Goal: Find specific page/section: Find specific page/section

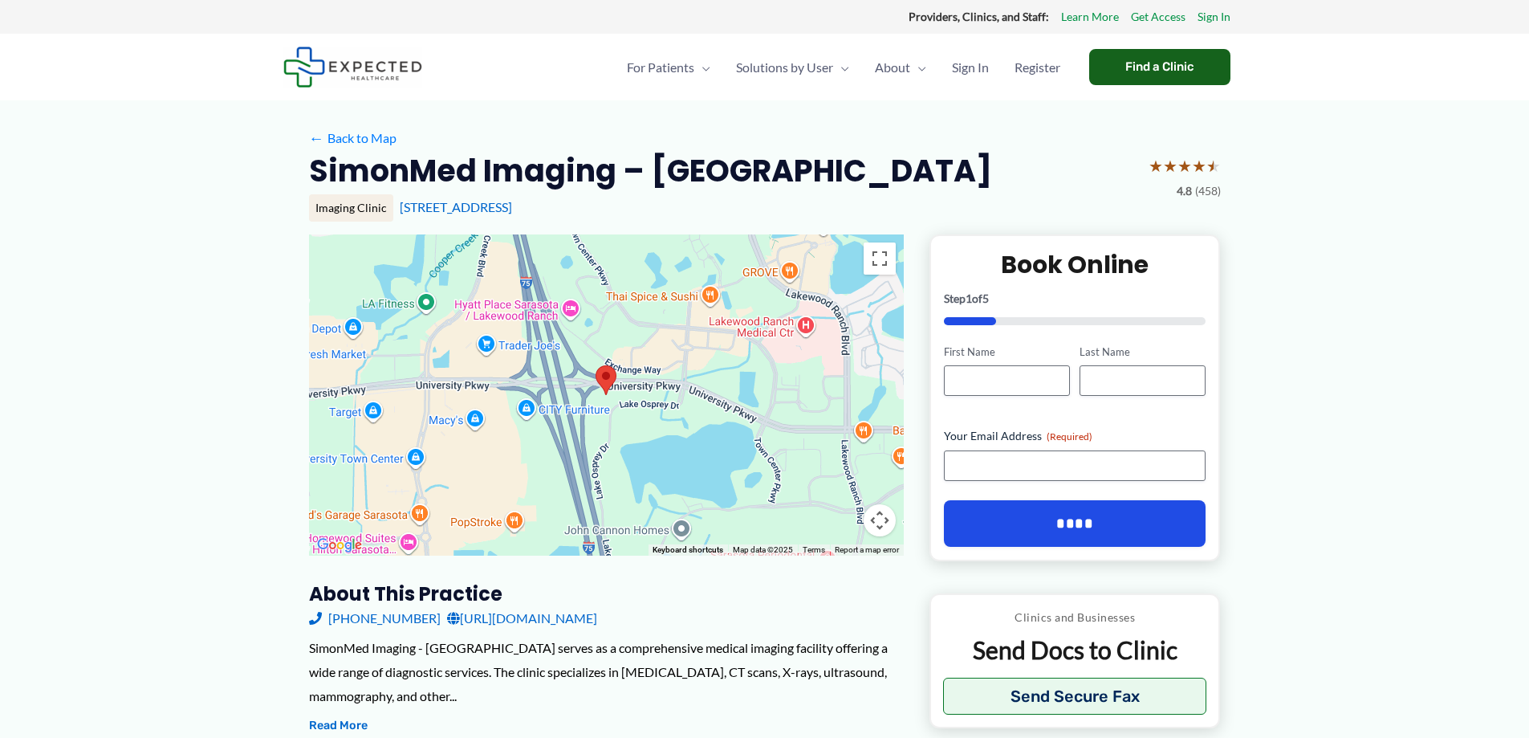
click at [1142, 70] on div "Find a Clinic" at bounding box center [1159, 67] width 141 height 36
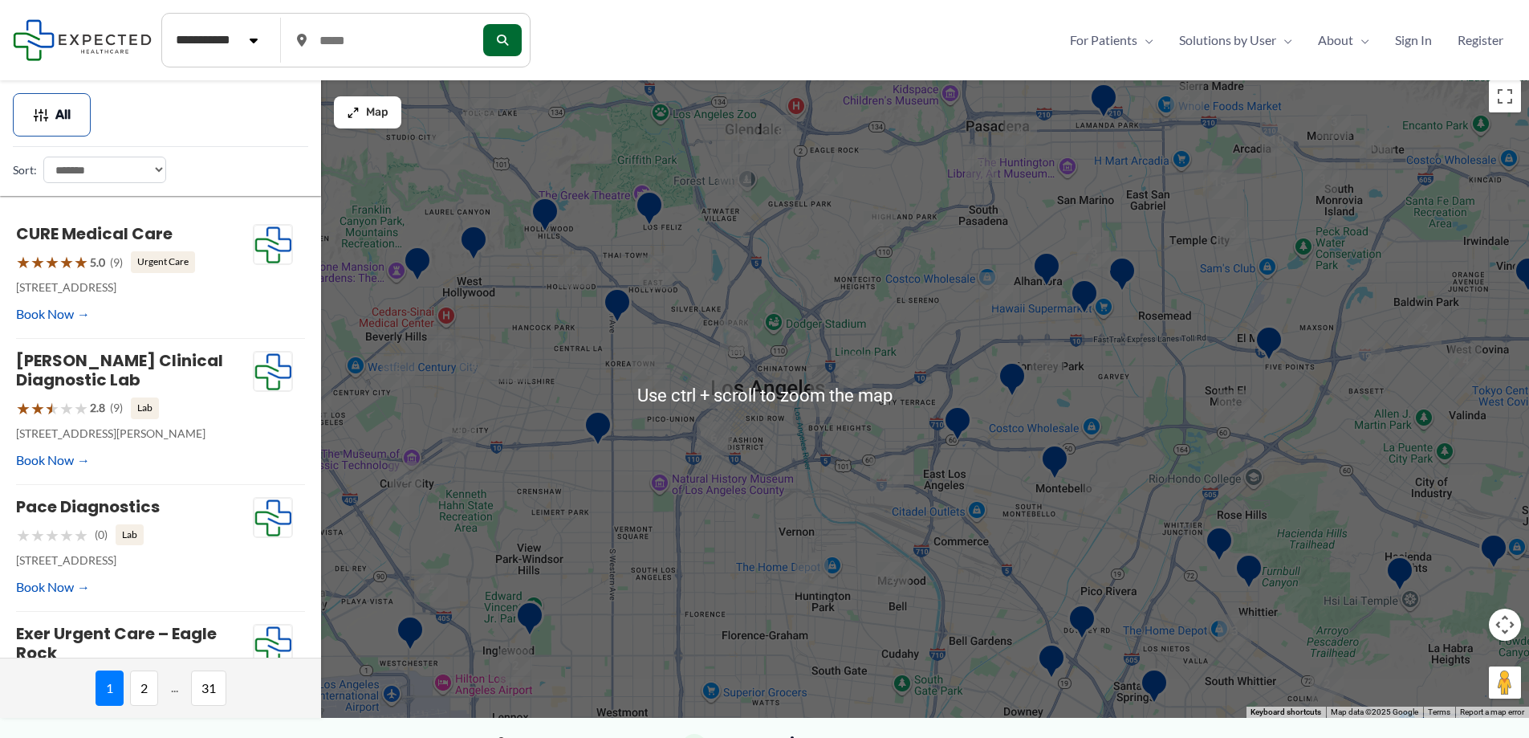
scroll to position [241, 0]
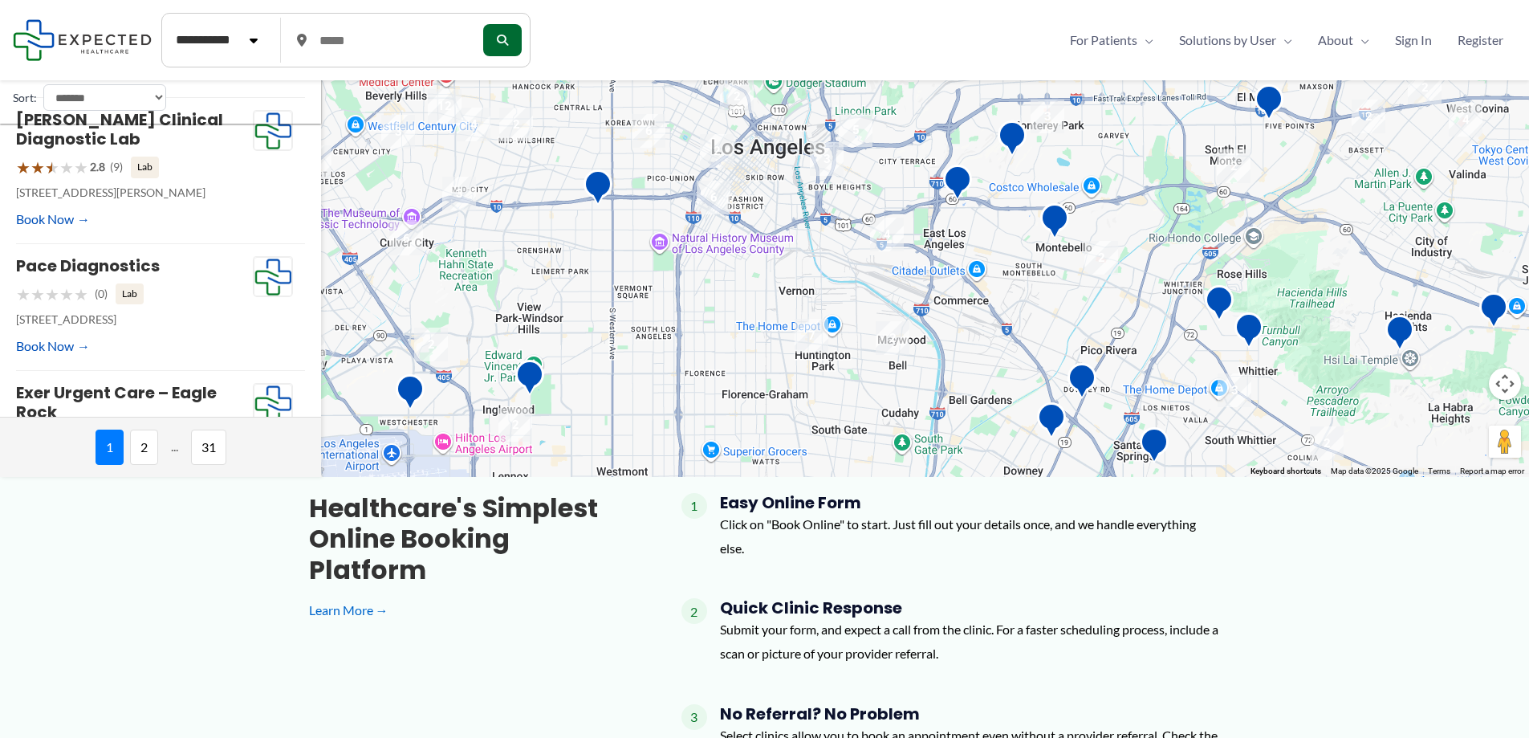
click at [145, 445] on span "2" at bounding box center [144, 446] width 28 height 35
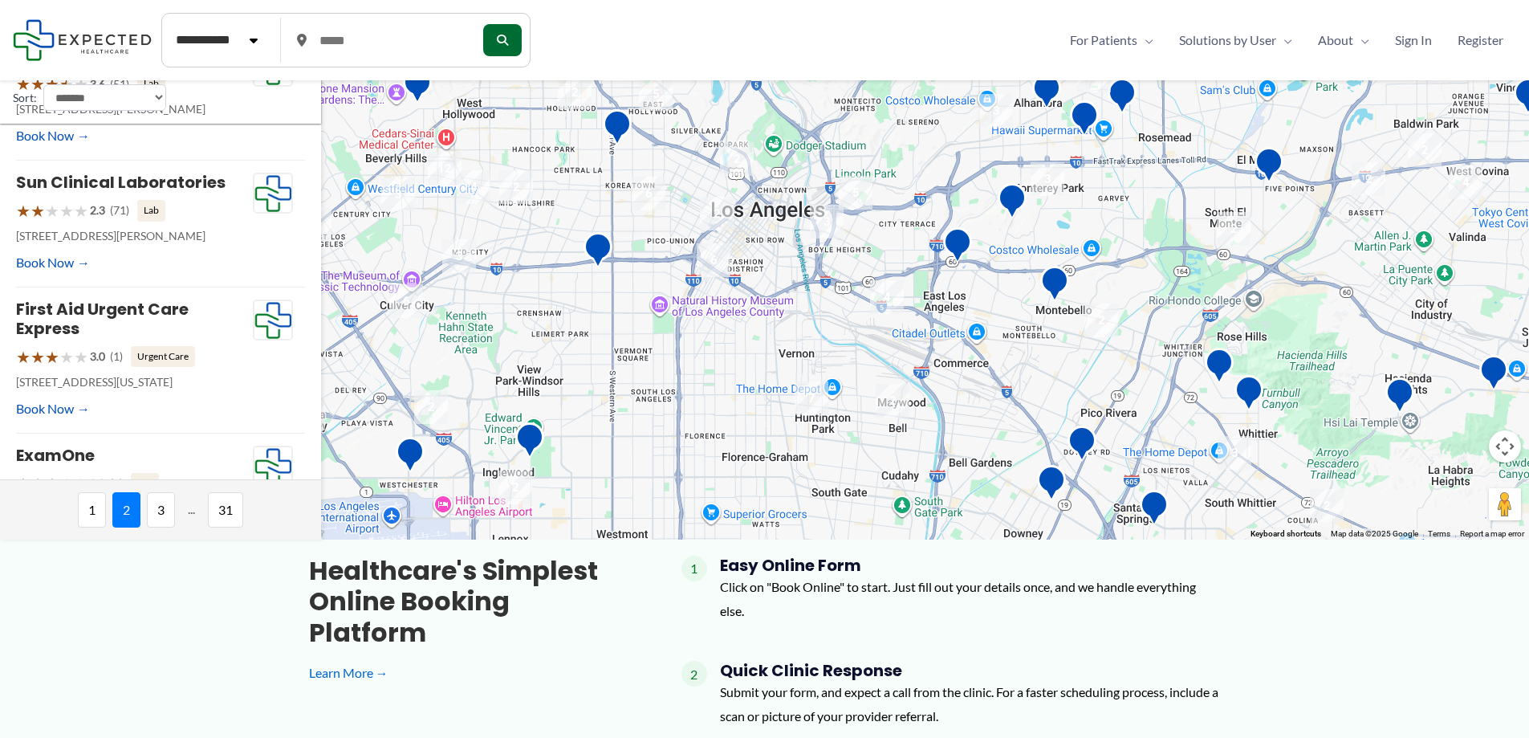
scroll to position [0, 0]
